Goal: Information Seeking & Learning: Learn about a topic

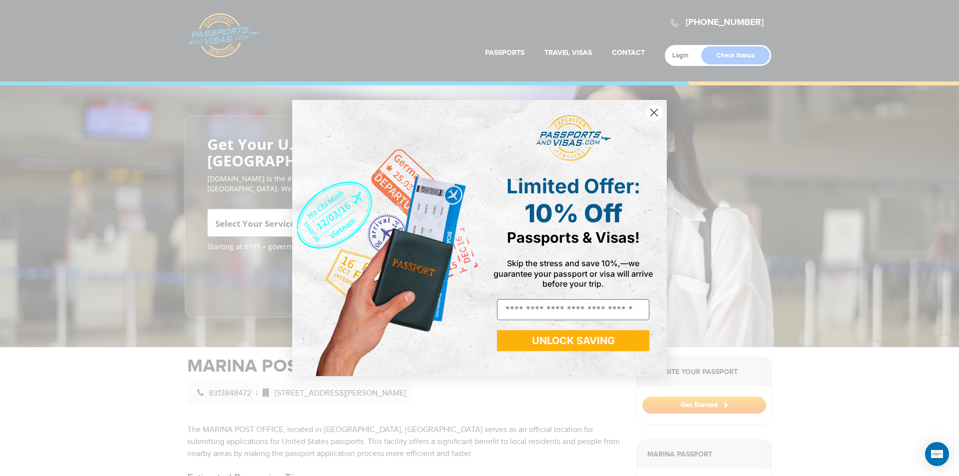
click at [653, 109] on circle "Close dialog" at bounding box center [654, 112] width 16 height 16
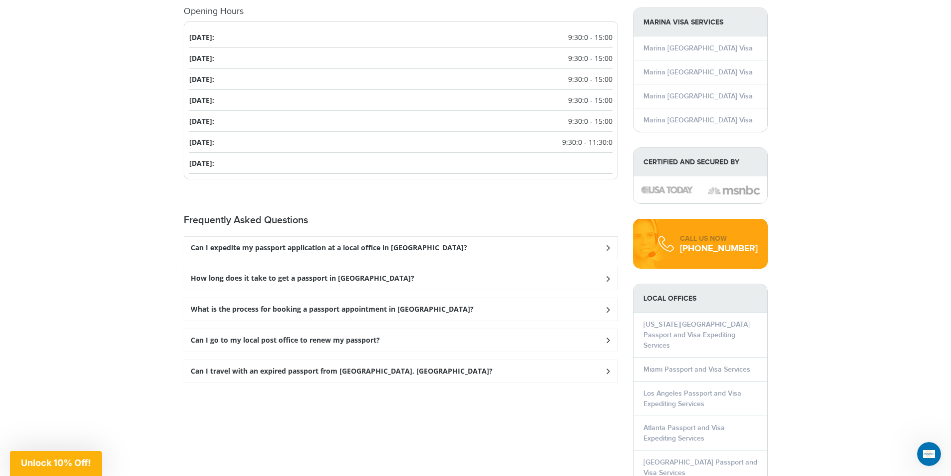
scroll to position [1098, 0]
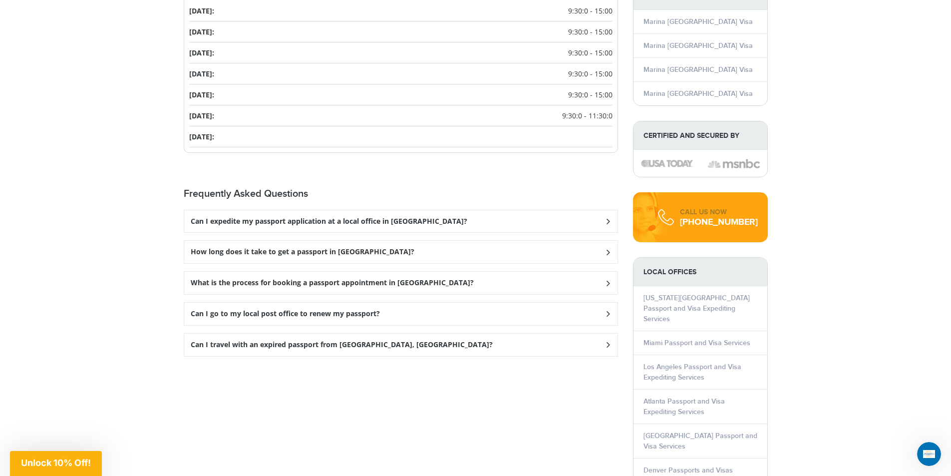
click at [312, 310] on h3 "Can I go to my local post office to renew my passport?" at bounding box center [285, 314] width 189 height 8
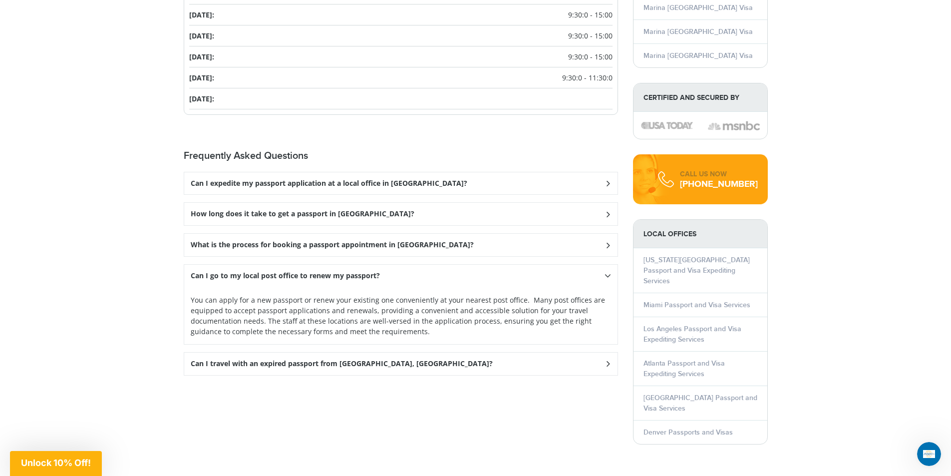
scroll to position [1198, 0]
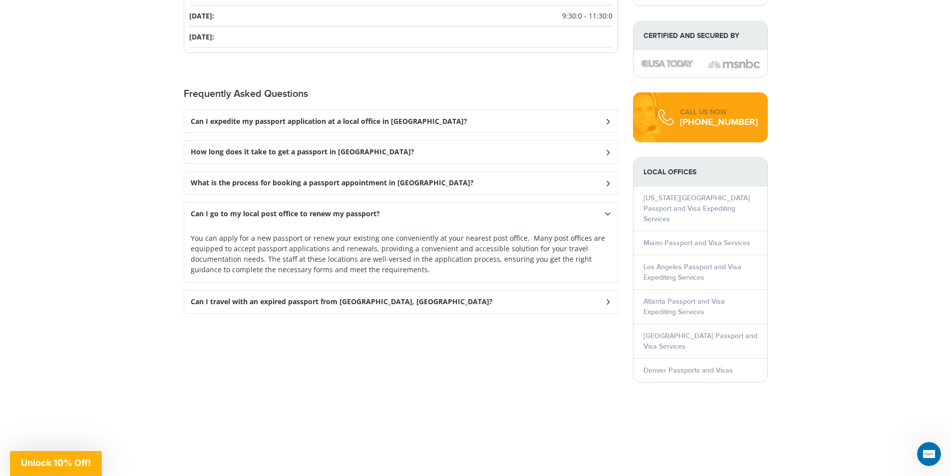
click at [317, 298] on h3 "Can I travel with an expired passport from [GEOGRAPHIC_DATA], [GEOGRAPHIC_DATA]?" at bounding box center [342, 302] width 302 height 8
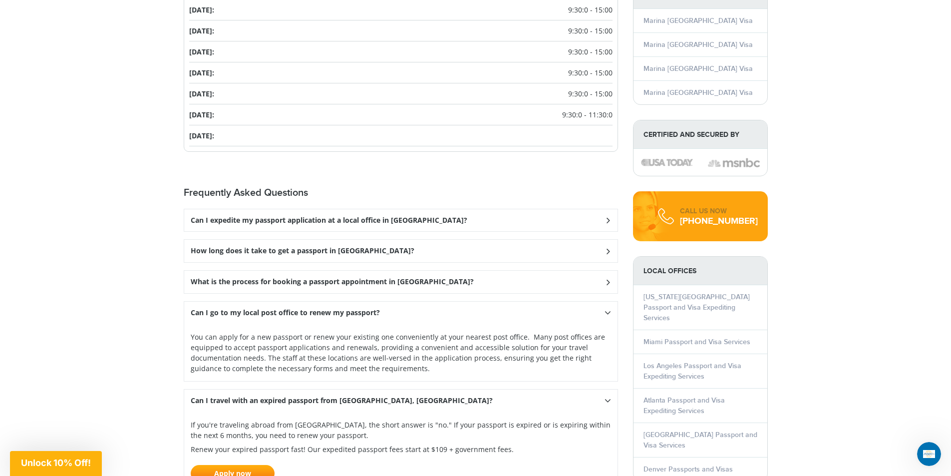
scroll to position [1098, 0]
click at [278, 248] on h3 "How long does it take to get a passport in [GEOGRAPHIC_DATA]?" at bounding box center [303, 252] width 224 height 8
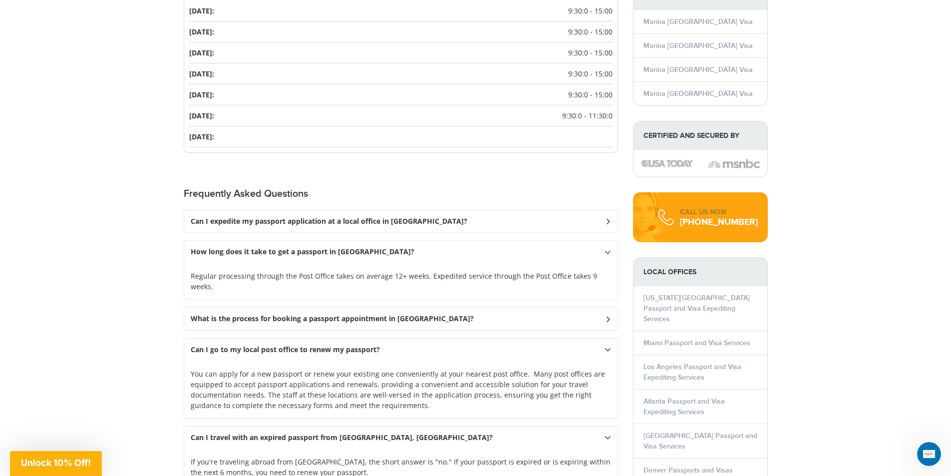
click at [273, 248] on h3 "How long does it take to get a passport in [GEOGRAPHIC_DATA]?" at bounding box center [303, 252] width 224 height 8
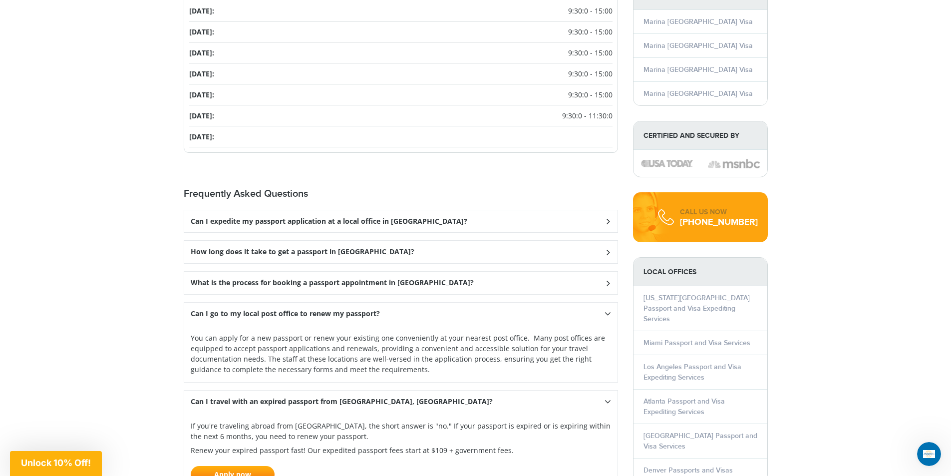
click at [272, 279] on h3 "What is the process for booking a passport appointment in [GEOGRAPHIC_DATA]?" at bounding box center [332, 283] width 283 height 8
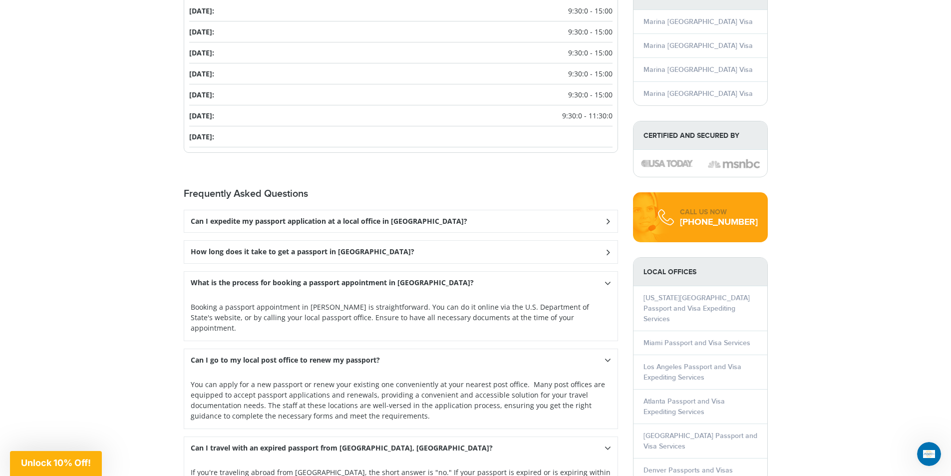
click at [258, 248] on h3 "How long does it take to get a passport in [GEOGRAPHIC_DATA]?" at bounding box center [303, 252] width 224 height 8
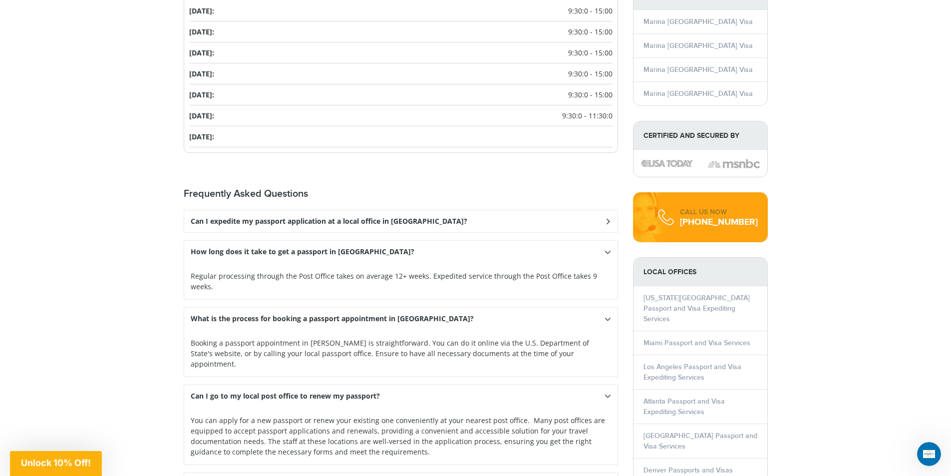
click at [249, 217] on h3 "Can I expedite my passport application at a local office in [GEOGRAPHIC_DATA]?" at bounding box center [329, 221] width 277 height 8
click at [250, 217] on h3 "Can I expedite my passport application at a local office in [GEOGRAPHIC_DATA]?" at bounding box center [329, 221] width 277 height 8
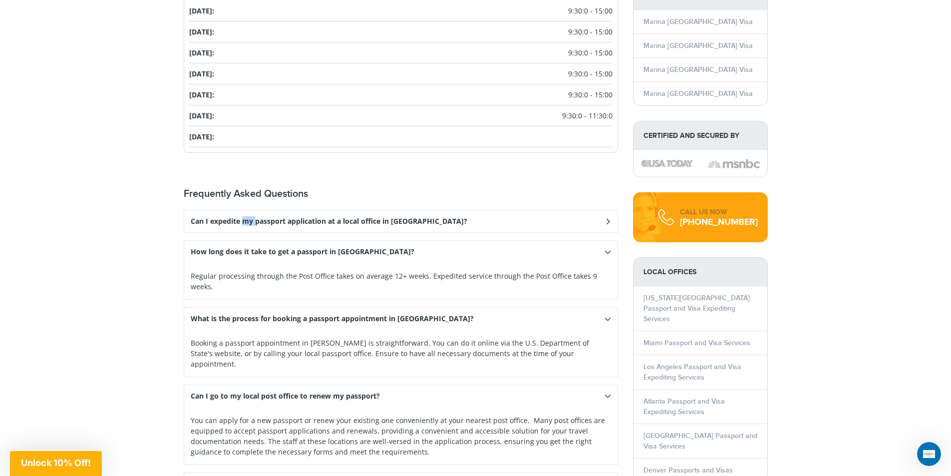
click at [250, 217] on h3 "Can I expedite my passport application at a local office in [GEOGRAPHIC_DATA]?" at bounding box center [329, 221] width 277 height 8
click at [251, 217] on h3 "Can I expedite my passport application at a local office in [GEOGRAPHIC_DATA]?" at bounding box center [329, 221] width 277 height 8
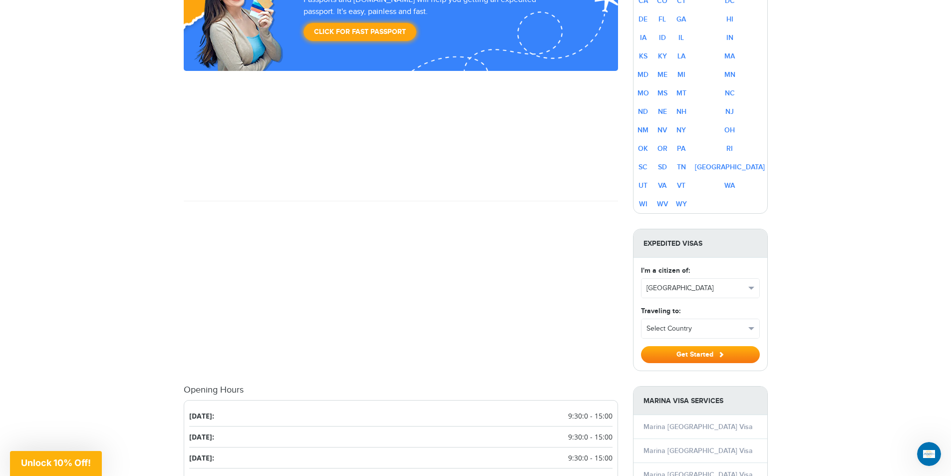
scroll to position [649, 0]
